Goal: Information Seeking & Learning: Find specific fact

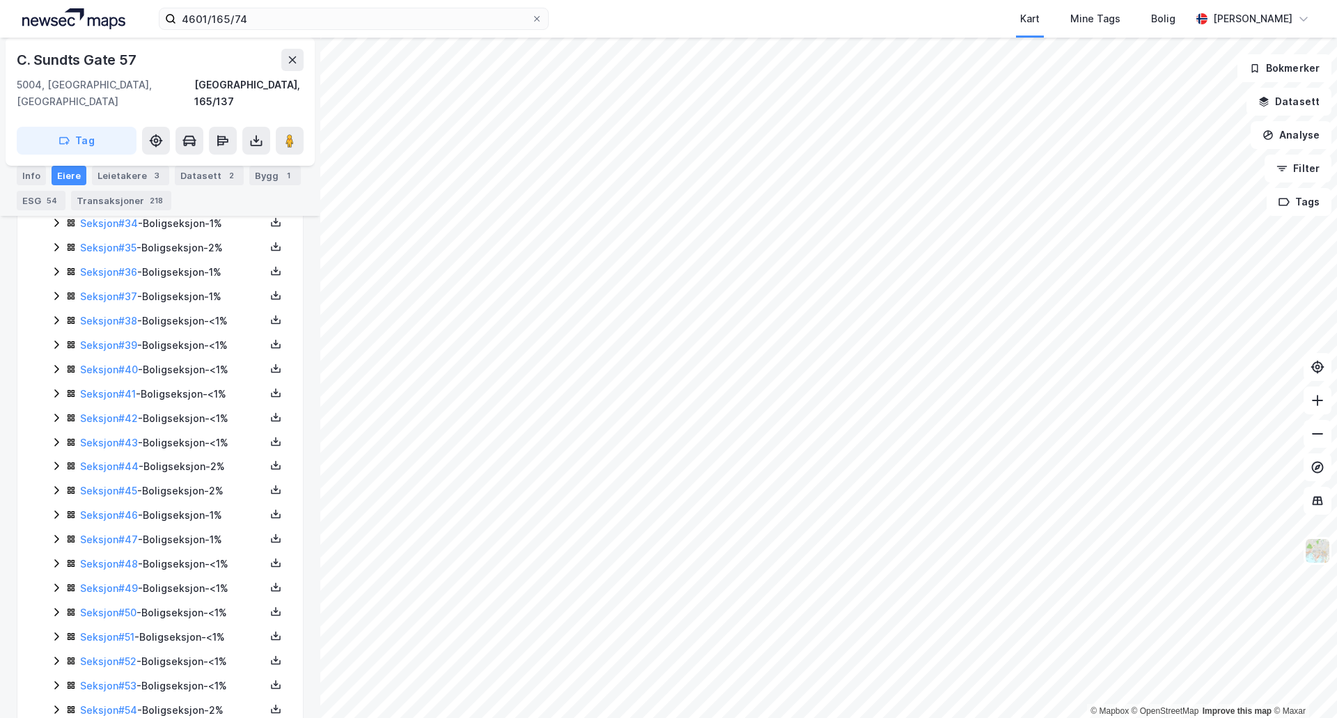
scroll to position [1700, 0]
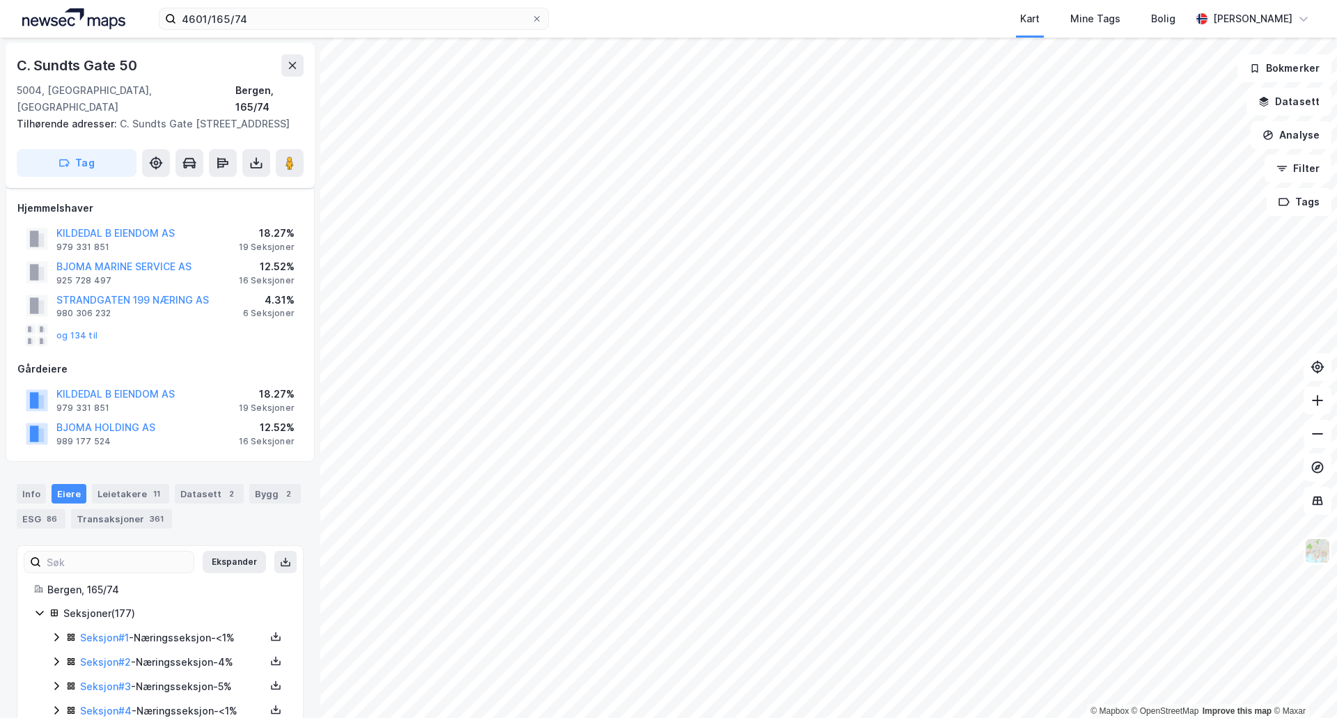
scroll to position [1700, 0]
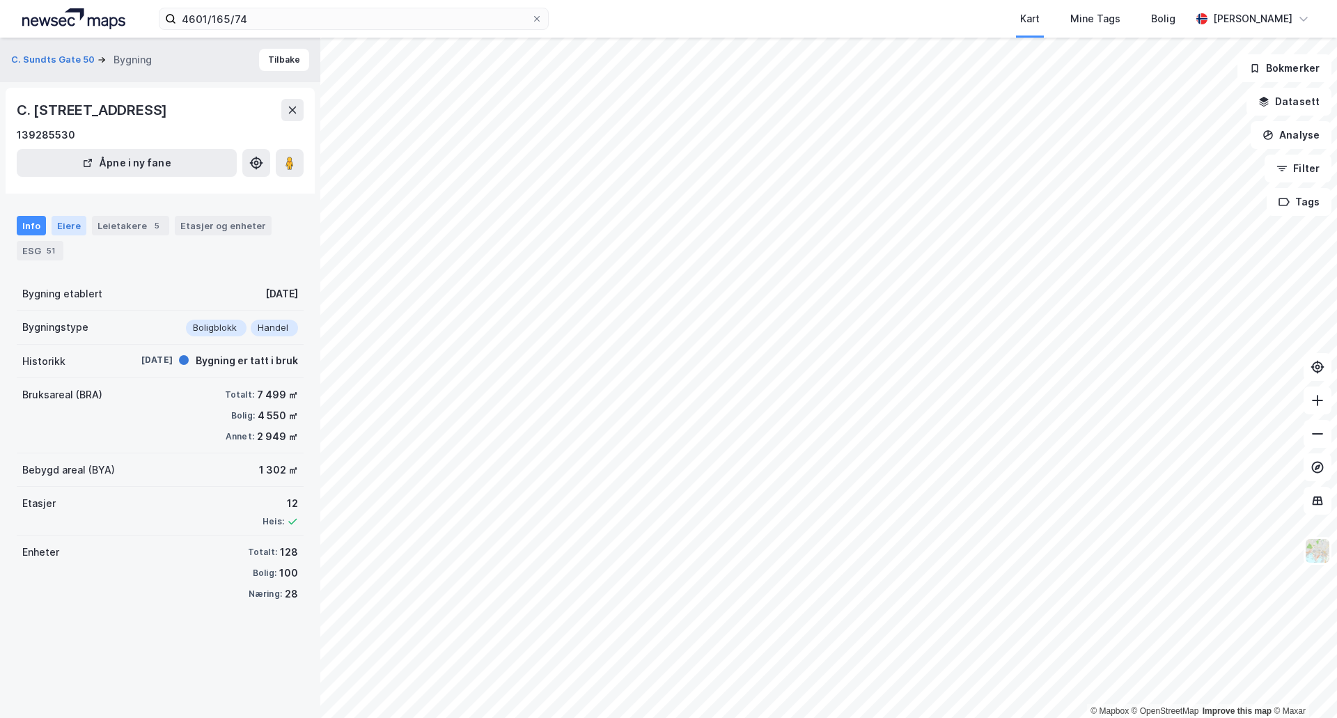
click at [70, 223] on div "Eiere" at bounding box center [69, 225] width 35 height 19
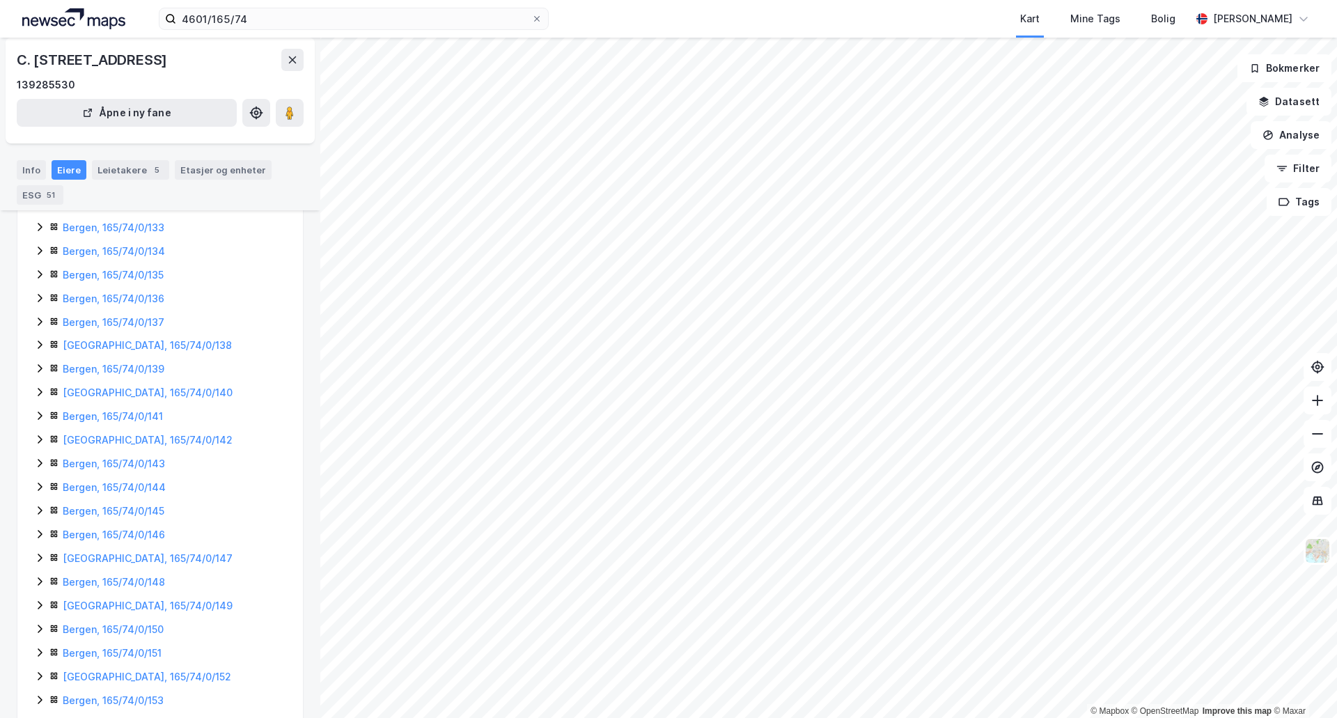
scroll to position [2674, 0]
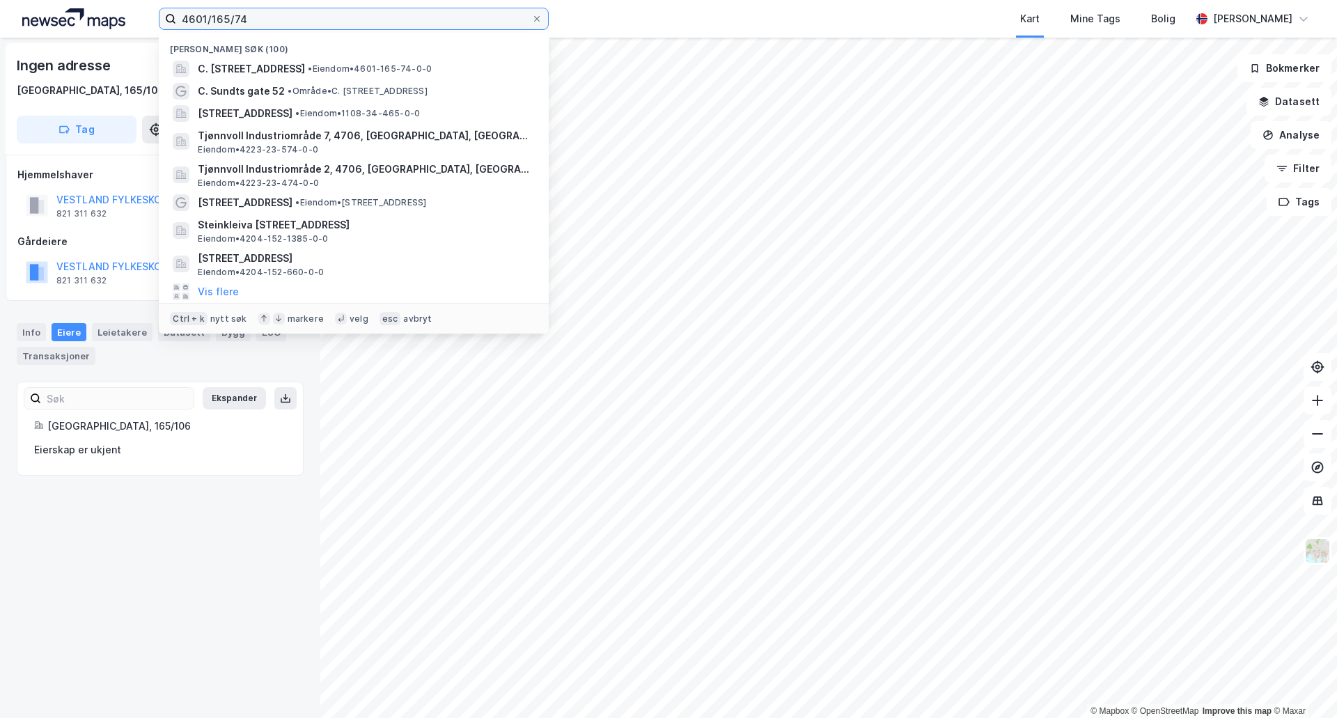
click at [269, 19] on input "4601/165/74" at bounding box center [353, 18] width 355 height 21
click at [247, 26] on input "4601/165/74" at bounding box center [353, 18] width 355 height 21
click at [677, 17] on div "Kart Mine Tags Bolig" at bounding box center [902, 19] width 575 height 38
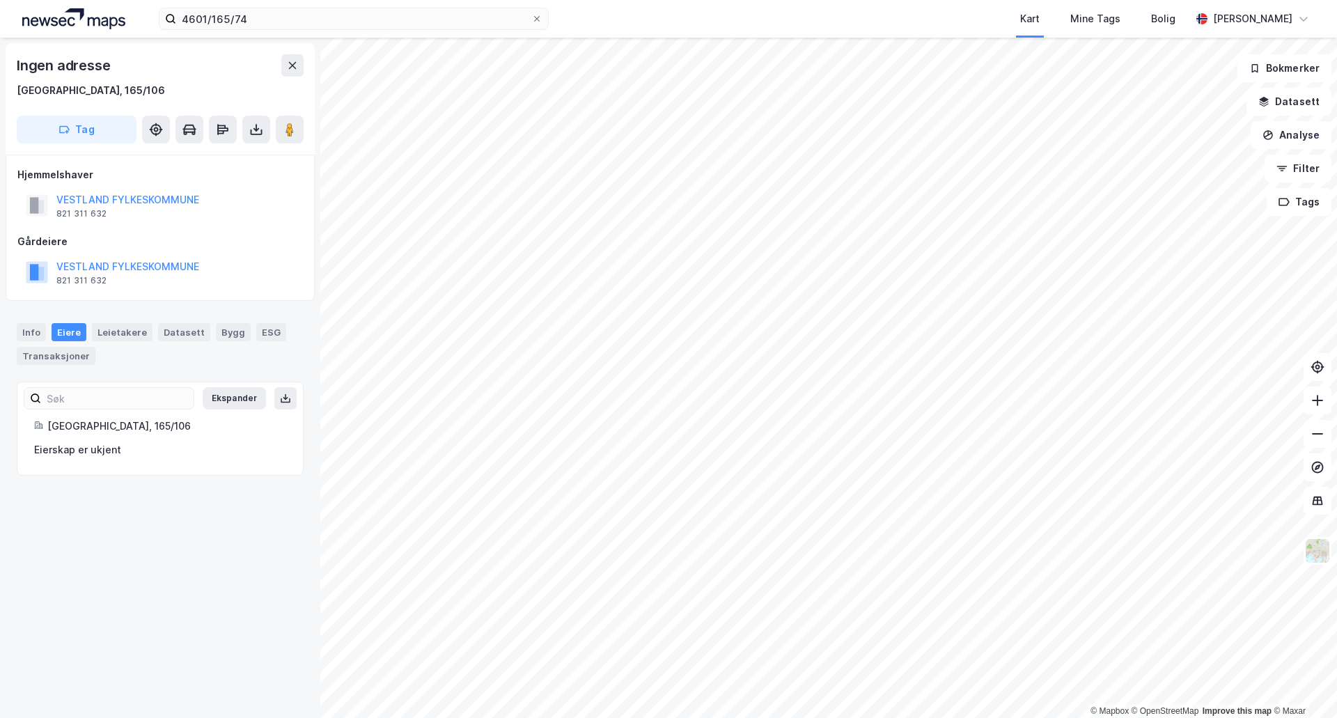
click at [248, 231] on div "Hjemmelshaver VESTLAND FYLKESKOMMUNE 821 311 632 Gårdeiere VESTLAND FYLKESKOMMU…" at bounding box center [159, 227] width 285 height 123
click at [235, 25] on input "4601/165/74" at bounding box center [353, 18] width 355 height 21
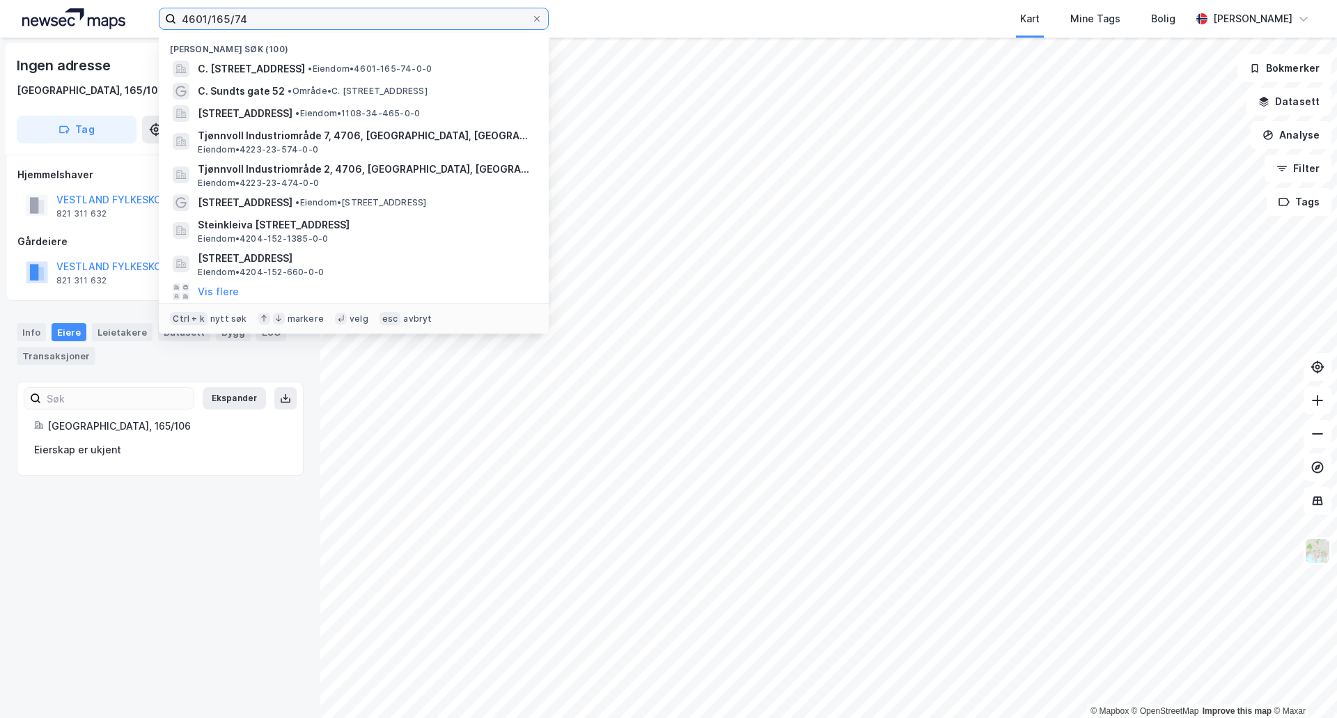
click at [246, 18] on input "4601/165/74" at bounding box center [353, 18] width 355 height 21
drag, startPoint x: 267, startPoint y: 19, endPoint x: 75, endPoint y: 0, distance: 192.4
click at [70, 0] on div "4601/165/74 Nylige søk (100) C. [STREET_ADDRESS] • Eiendom • 4601-165-74-0-0 C.…" at bounding box center [668, 19] width 1337 height 38
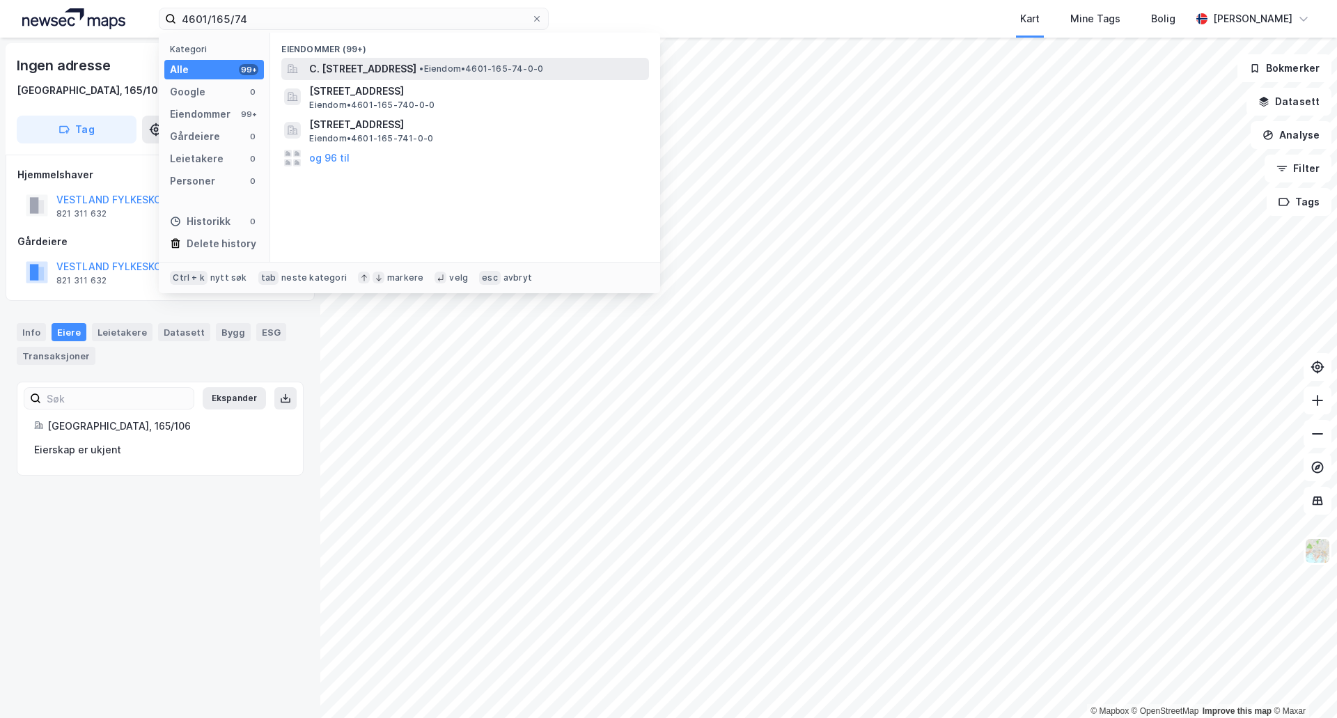
click at [332, 71] on span "C. [STREET_ADDRESS]" at bounding box center [362, 69] width 107 height 17
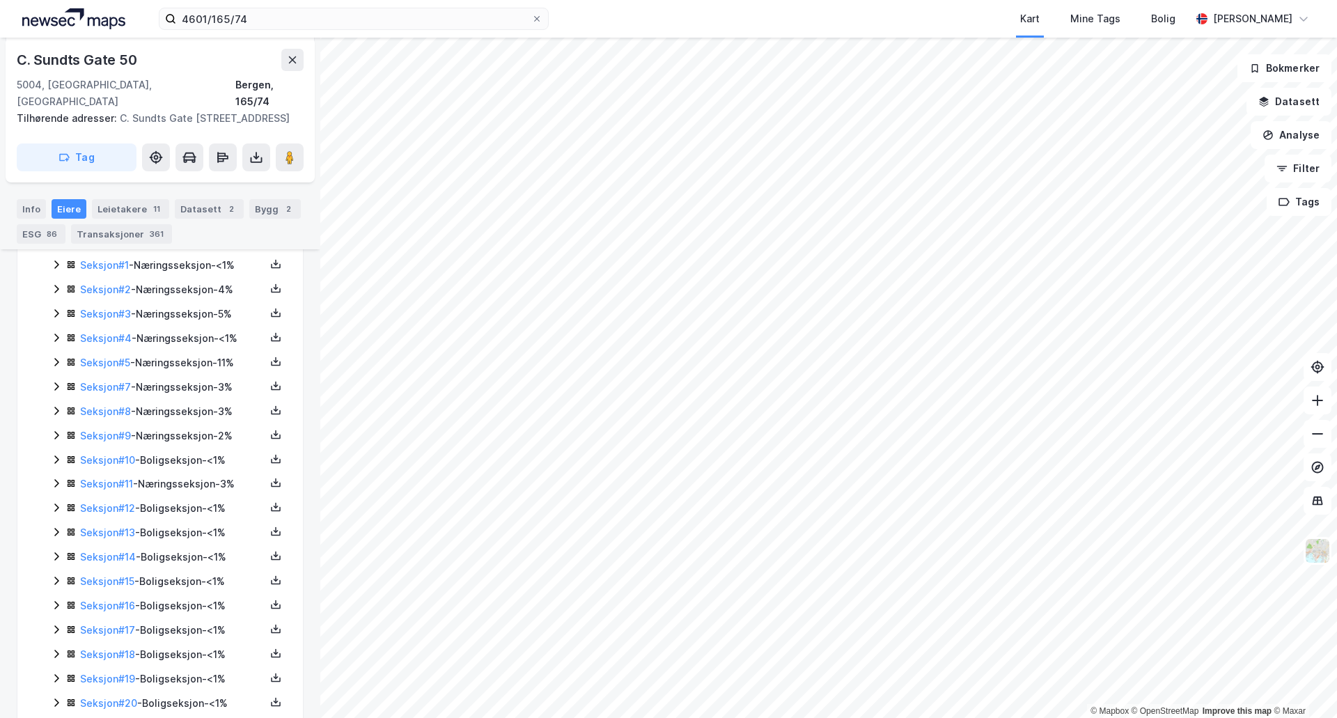
scroll to position [408, 0]
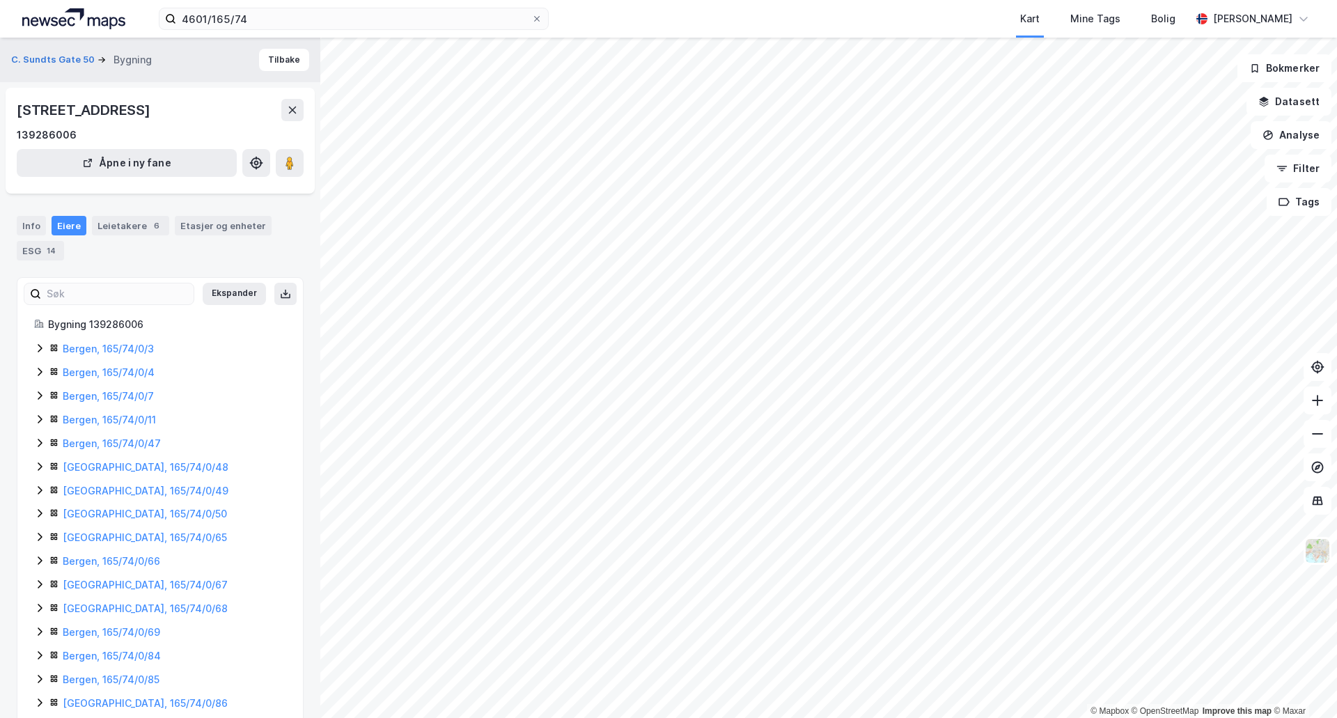
scroll to position [408, 0]
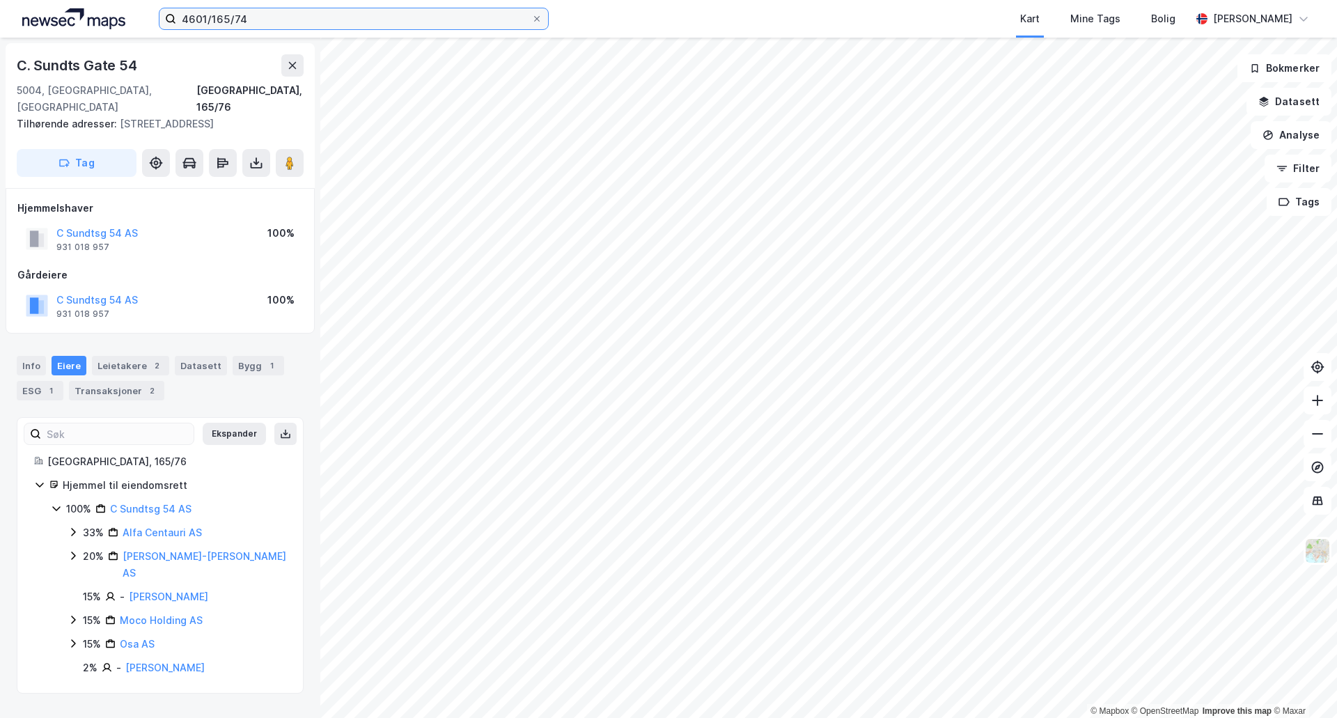
click at [245, 17] on input "4601/165/74" at bounding box center [353, 18] width 355 height 21
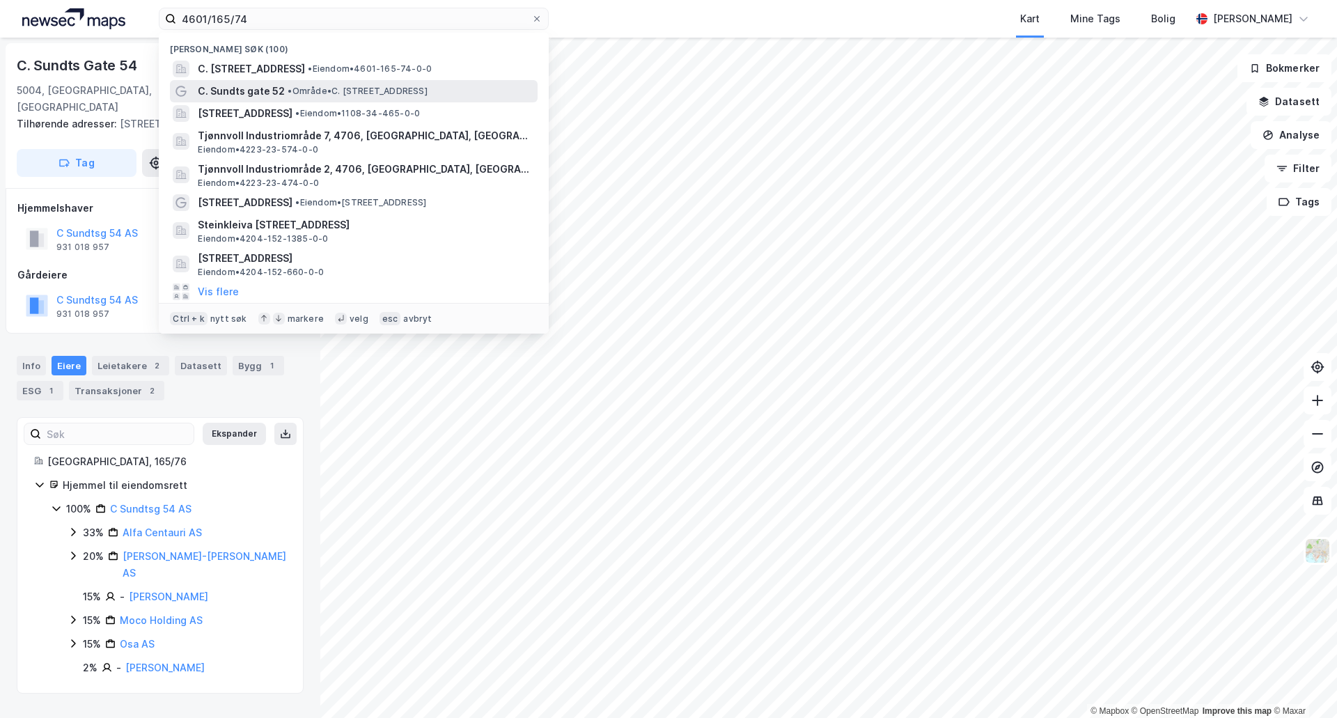
click at [253, 90] on span "C. Sundts gate 52" at bounding box center [241, 91] width 87 height 17
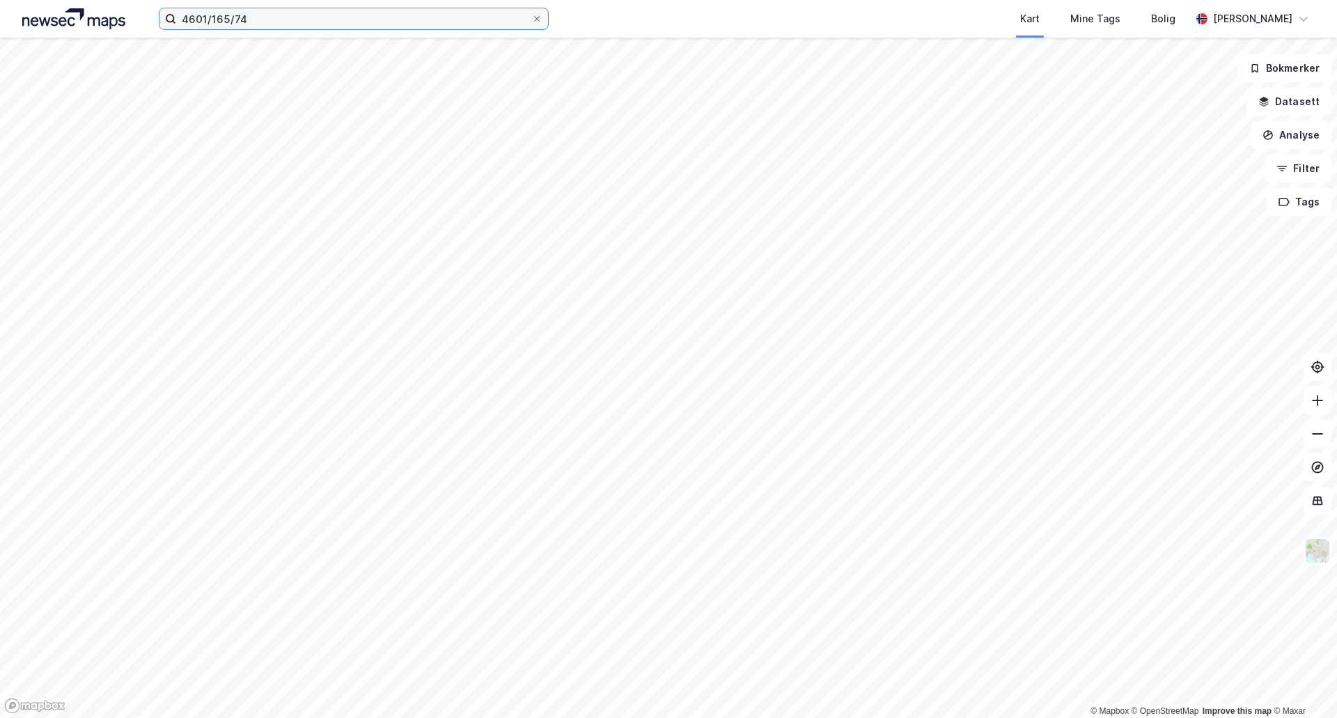
click at [296, 22] on input "4601/165/74" at bounding box center [353, 18] width 355 height 21
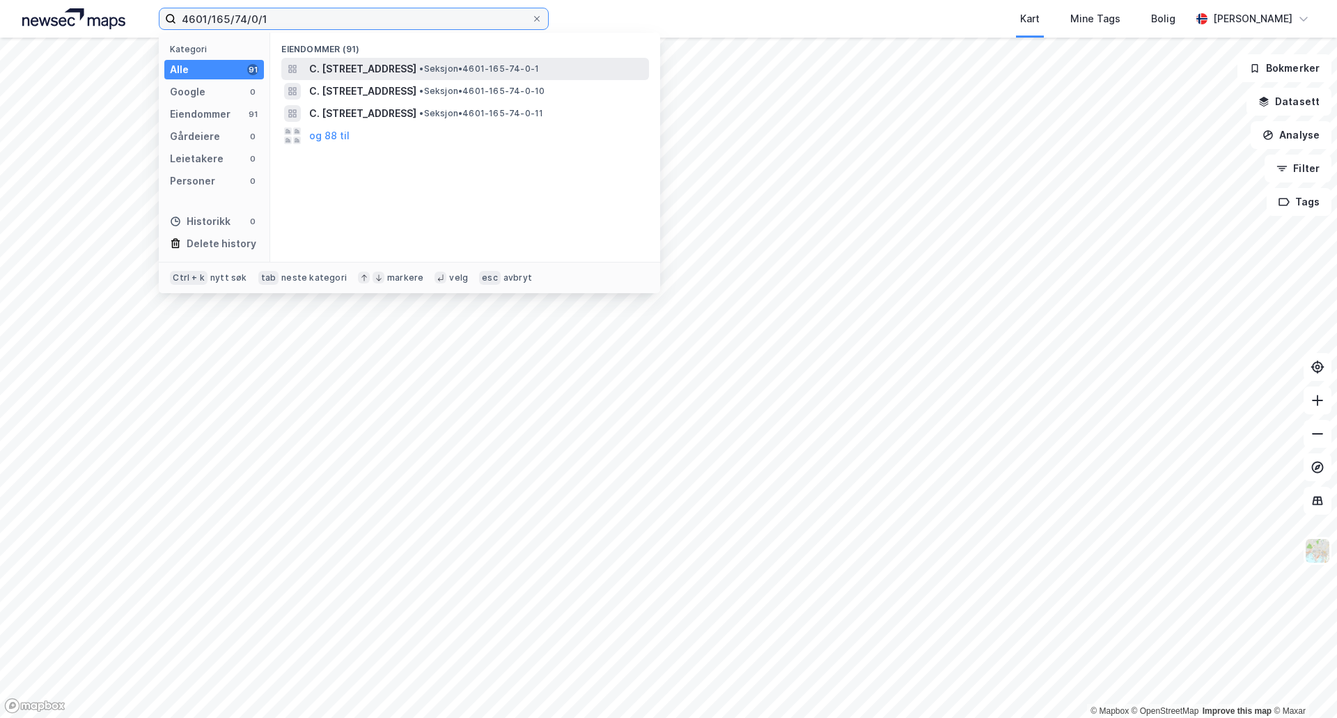
type input "4601/165/74/0/1"
click at [416, 65] on span "C. [STREET_ADDRESS]" at bounding box center [362, 69] width 107 height 17
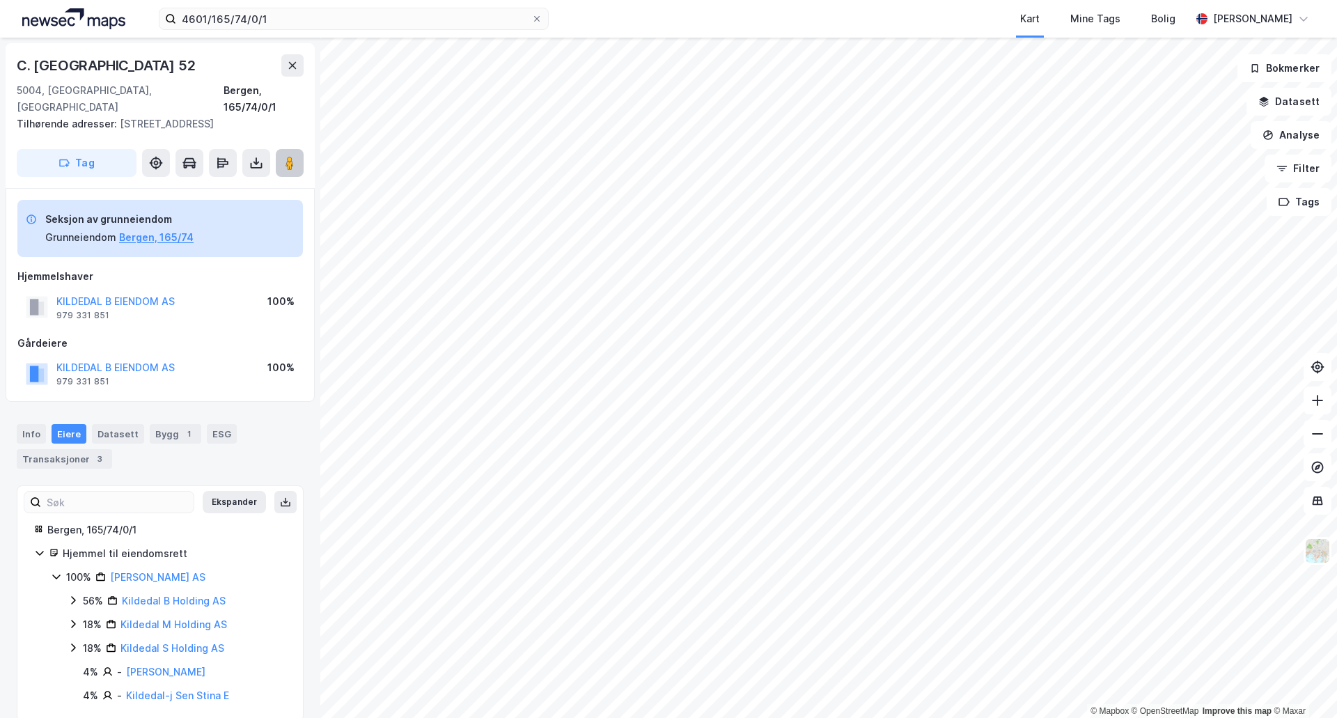
click at [287, 156] on image at bounding box center [289, 163] width 8 height 14
